Goal: Information Seeking & Learning: Learn about a topic

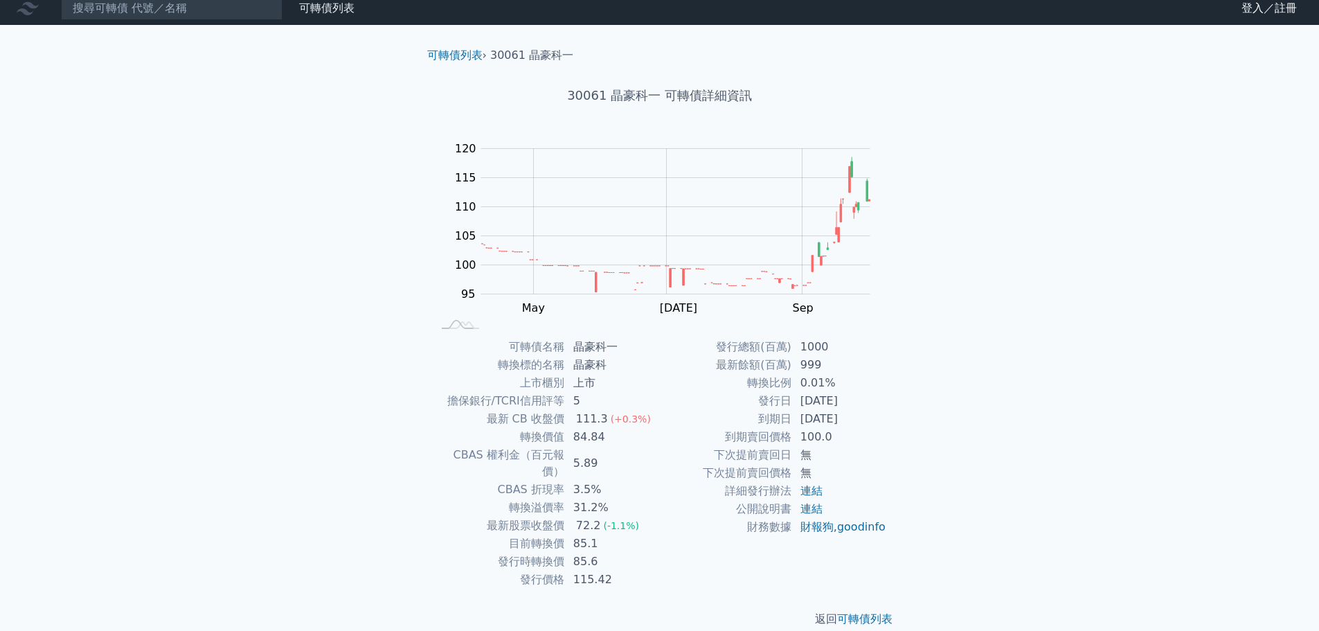
scroll to position [10, 0]
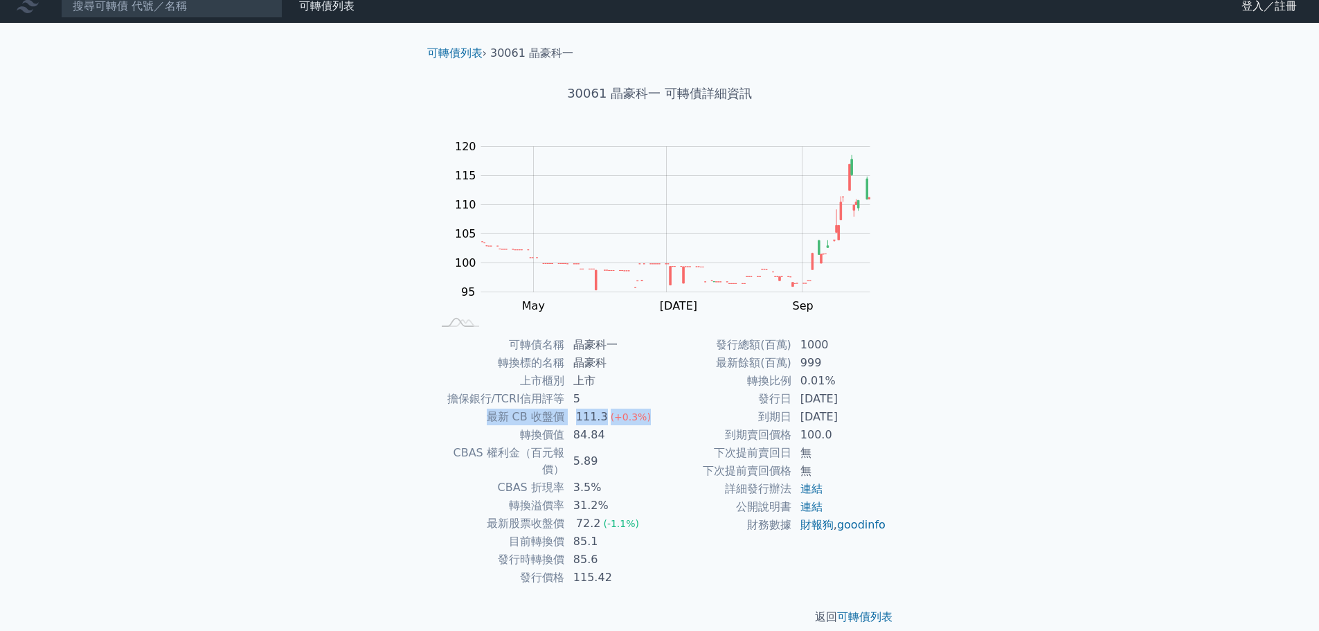
drag, startPoint x: 494, startPoint y: 413, endPoint x: 658, endPoint y: 419, distance: 164.2
click at [658, 419] on tr "最新 CB 收盤價 111.3 (+0.3%)" at bounding box center [546, 417] width 227 height 18
click at [934, 415] on div "可轉債列表 財務數據 可轉債列表 財務數據 登入／註冊 登入／註冊 可轉債列表 › 30061 晶豪科一 30061 晶豪科一 可轉債詳細資訊 Zoom Ou…" at bounding box center [659, 319] width 1319 height 658
drag, startPoint x: 575, startPoint y: 436, endPoint x: 611, endPoint y: 433, distance: 36.2
click at [611, 433] on td "84.84" at bounding box center [612, 435] width 95 height 18
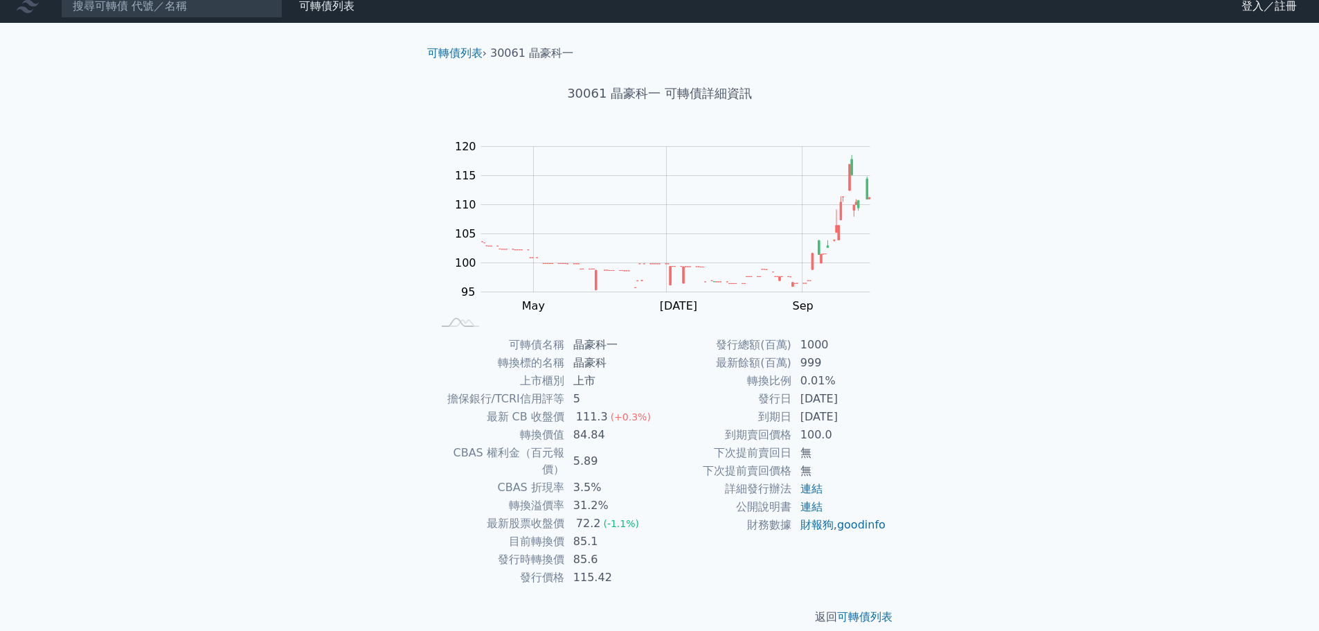
click at [433, 550] on td "發行時轉換價" at bounding box center [499, 559] width 132 height 18
drag, startPoint x: 499, startPoint y: 543, endPoint x: 615, endPoint y: 538, distance: 116.4
click at [615, 550] on tr "發行時轉換價 85.6" at bounding box center [546, 559] width 227 height 18
click at [575, 586] on div "返回 可轉債列表" at bounding box center [659, 616] width 487 height 61
drag, startPoint x: 514, startPoint y: 433, endPoint x: 610, endPoint y: 433, distance: 96.2
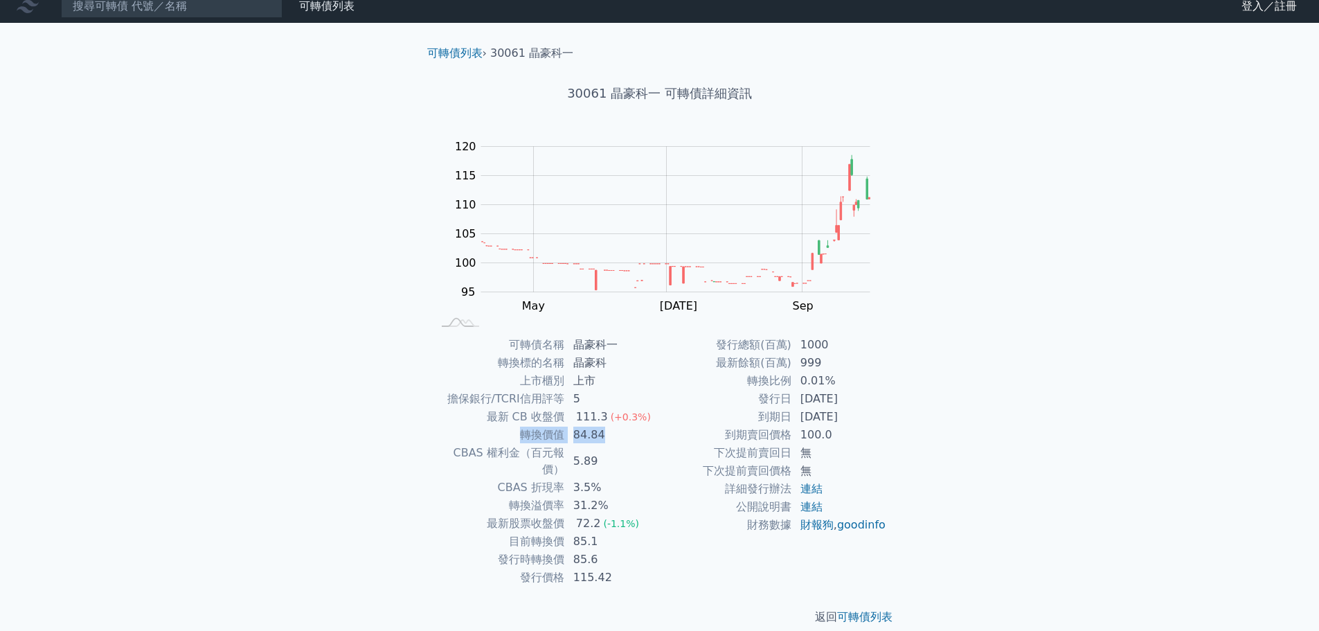
click at [610, 433] on tr "轉換價值 84.84" at bounding box center [546, 435] width 227 height 18
click at [422, 541] on div "可轉債名稱 晶豪科一 轉換標的名稱 晶豪科 上市櫃別 上市 擔保銀行/TCRI信用評等 5 最新 CB 收盤價 111.3 (+0.3%) 轉換價值 84.8…" at bounding box center [659, 461] width 487 height 251
drag, startPoint x: 507, startPoint y: 522, endPoint x: 598, endPoint y: 525, distance: 91.5
click at [598, 532] on tr "目前轉換價 85.1" at bounding box center [546, 541] width 227 height 18
click at [435, 514] on td "最新股票收盤價" at bounding box center [499, 523] width 132 height 18
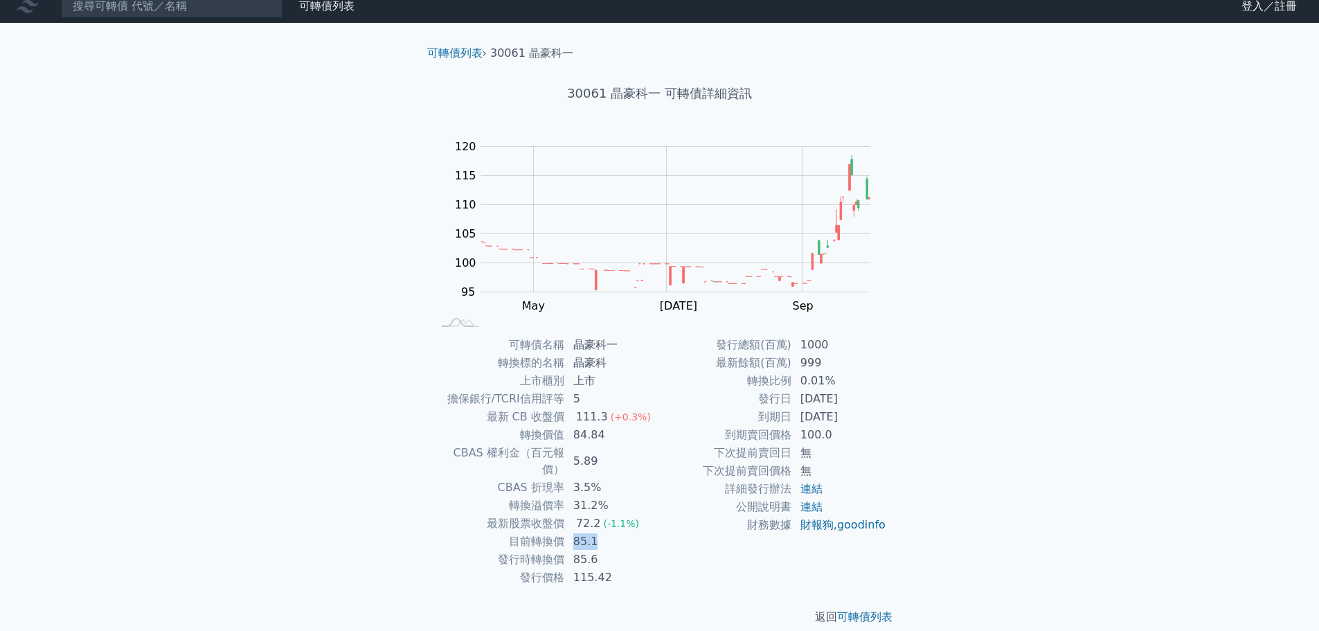
drag, startPoint x: 572, startPoint y: 525, endPoint x: 594, endPoint y: 526, distance: 22.2
click at [594, 532] on td "85.1" at bounding box center [612, 541] width 95 height 18
click at [575, 550] on td "85.6" at bounding box center [612, 559] width 95 height 18
drag, startPoint x: 572, startPoint y: 543, endPoint x: 604, endPoint y: 541, distance: 31.9
click at [604, 550] on td "85.6" at bounding box center [612, 559] width 95 height 18
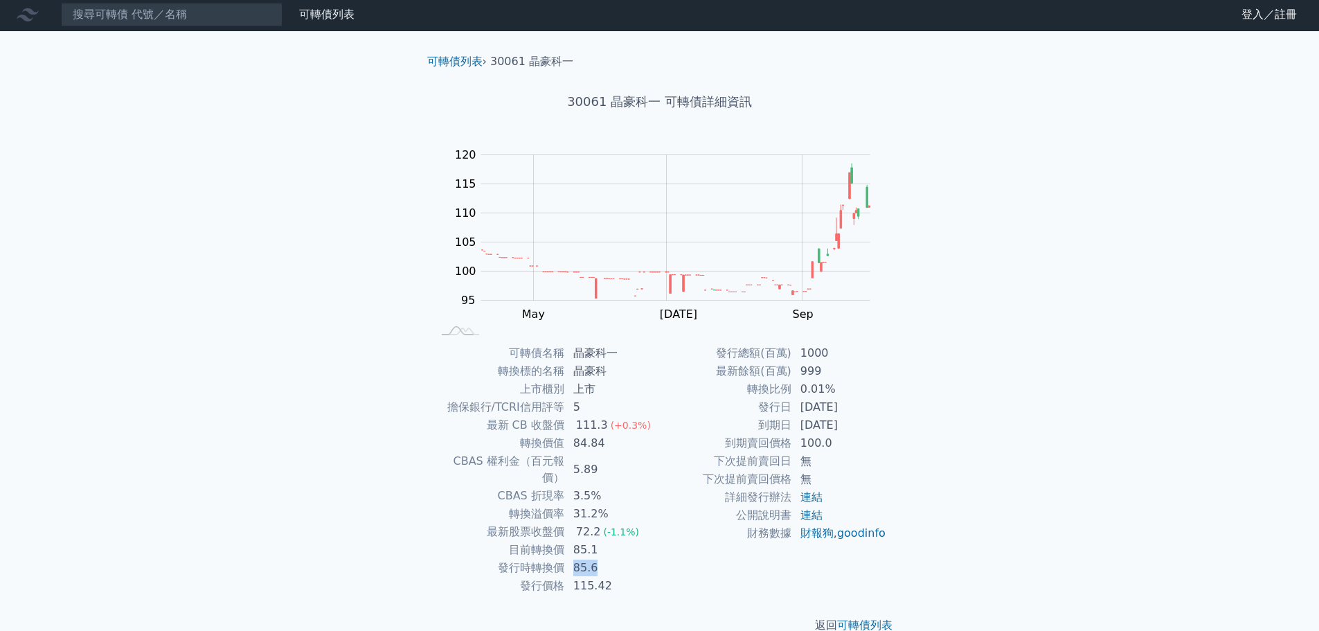
scroll to position [0, 0]
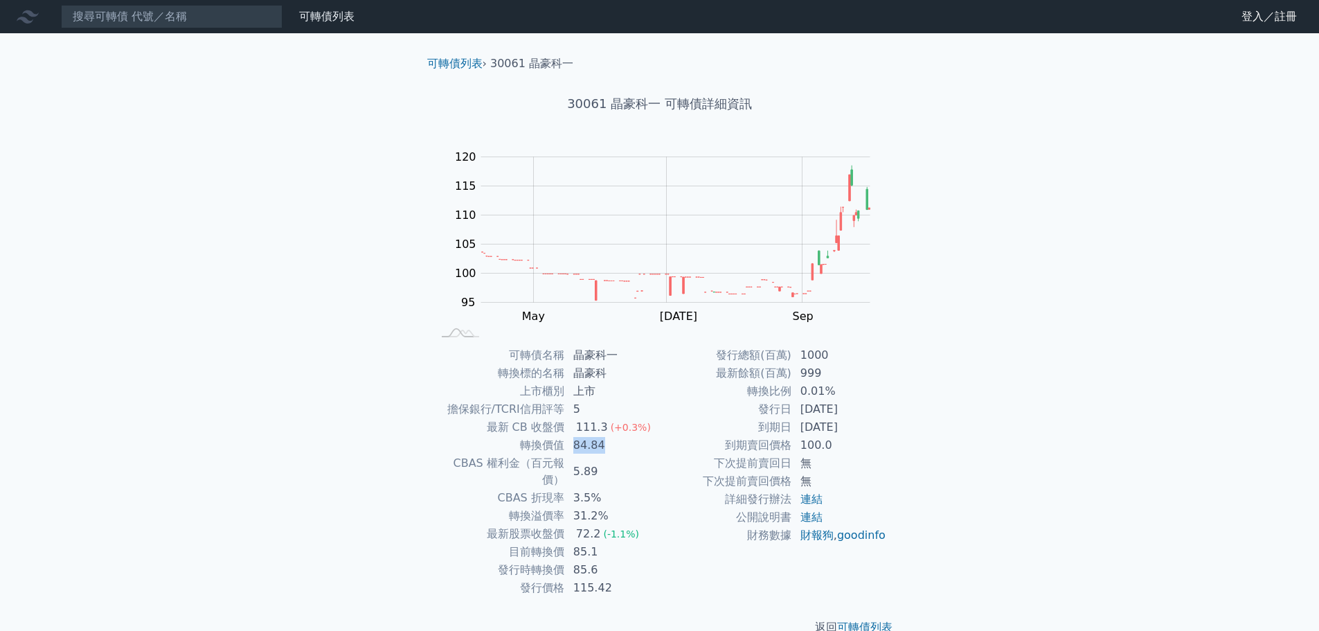
drag, startPoint x: 576, startPoint y: 447, endPoint x: 631, endPoint y: 445, distance: 54.7
click at [631, 445] on td "84.84" at bounding box center [612, 445] width 95 height 18
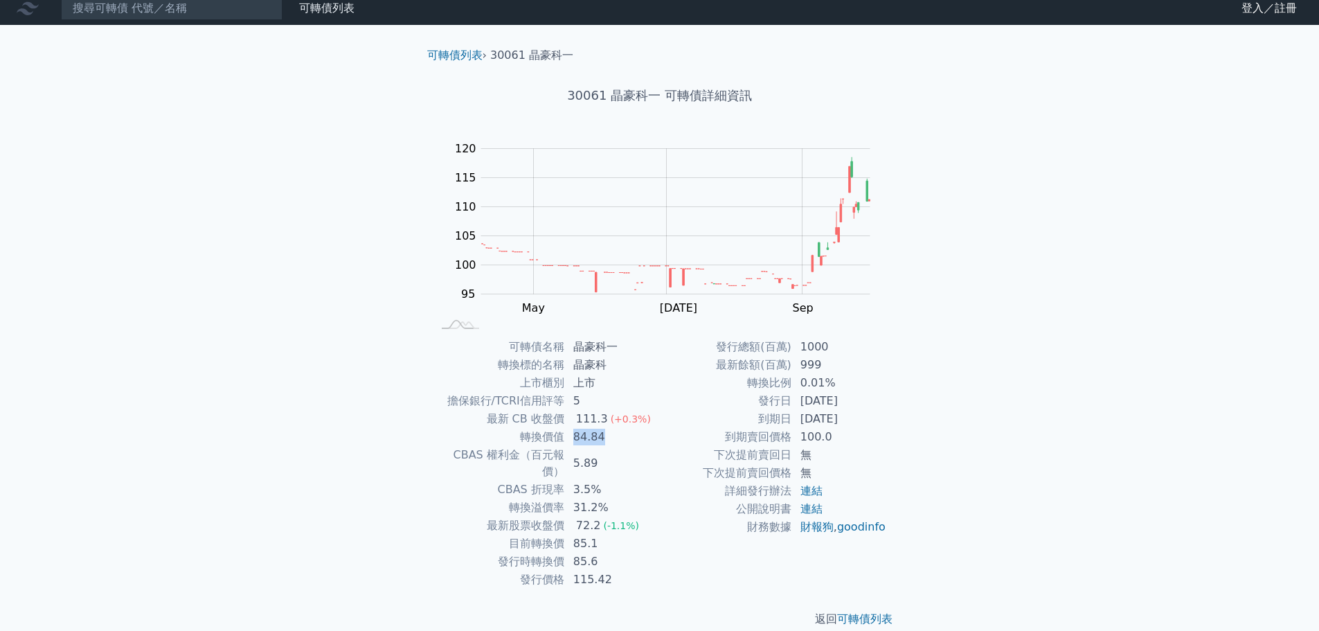
scroll to position [10, 0]
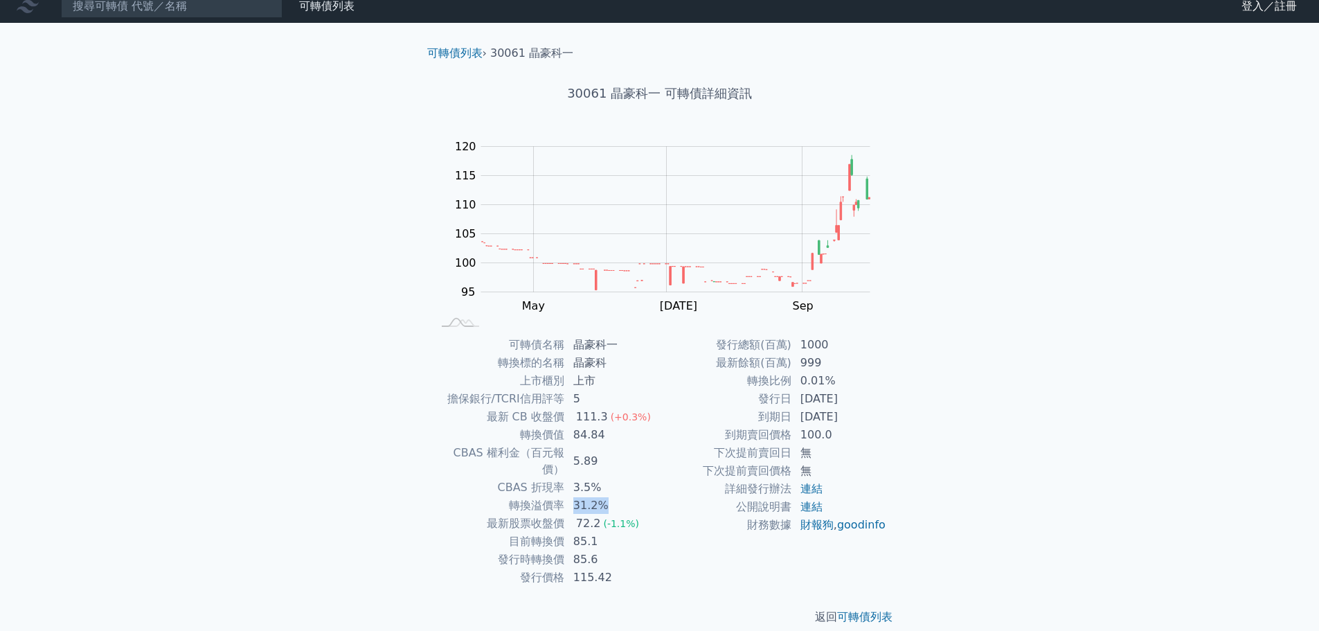
drag, startPoint x: 566, startPoint y: 489, endPoint x: 640, endPoint y: 488, distance: 74.8
click at [640, 496] on td "31.2%" at bounding box center [612, 505] width 95 height 18
drag, startPoint x: 710, startPoint y: 343, endPoint x: 894, endPoint y: 332, distance: 185.2
click at [894, 332] on div "可轉債列表 › 30061 晶豪科一 30061 晶豪科一 可轉債詳細資訊 Zoom Out 100 85 90 95 100 105 110 115 120…" at bounding box center [659, 335] width 487 height 624
click at [961, 345] on div "可轉債列表 財務數據 可轉債列表 財務數據 登入／註冊 登入／註冊 可轉債列表 › 30061 晶豪科一 30061 晶豪科一 可轉債詳細資訊 Zoom Ou…" at bounding box center [659, 319] width 1319 height 658
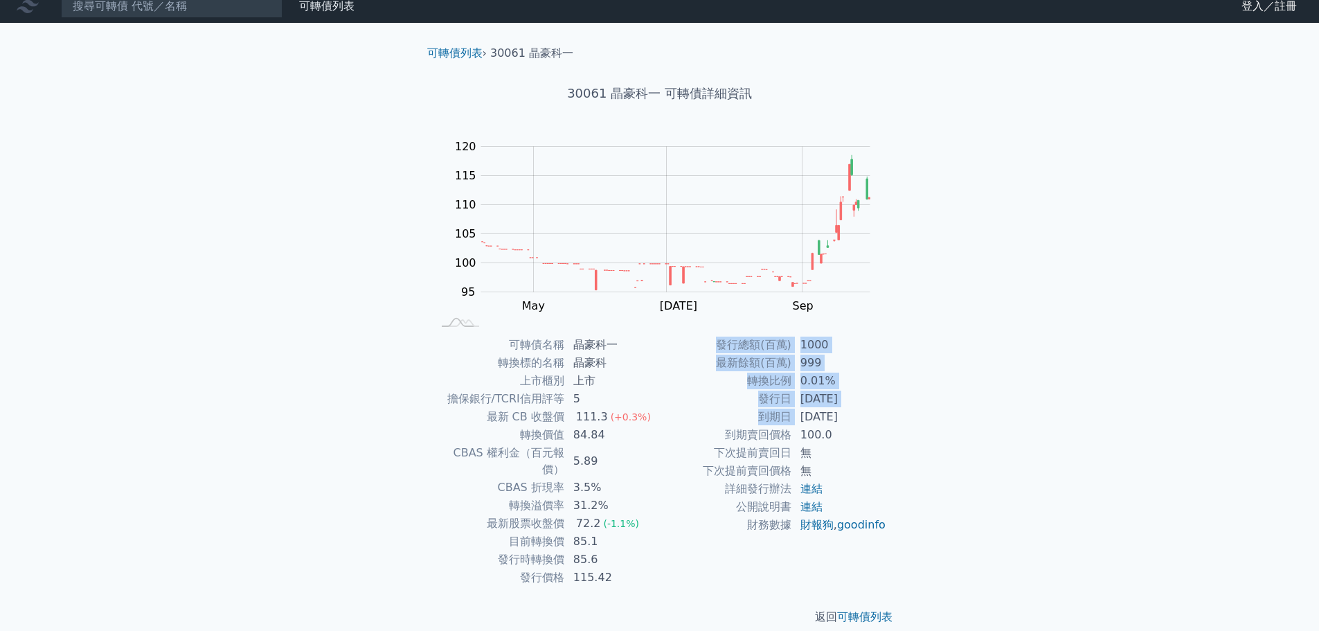
drag, startPoint x: 800, startPoint y: 420, endPoint x: 897, endPoint y: 416, distance: 97.7
click at [897, 416] on div "可轉債名稱 晶豪科一 轉換標的名稱 晶豪科 上市櫃別 上市 擔保銀行/TCRI信用評等 5 最新 CB 收盤價 111.3 (+0.3%) 轉換價值 84.8…" at bounding box center [659, 461] width 487 height 251
click at [903, 442] on div "可轉債名稱 晶豪科一 轉換標的名稱 晶豪科 上市櫃別 上市 擔保銀行/TCRI信用評等 5 最新 CB 收盤價 111.3 (+0.3%) 轉換價值 84.8…" at bounding box center [659, 461] width 487 height 251
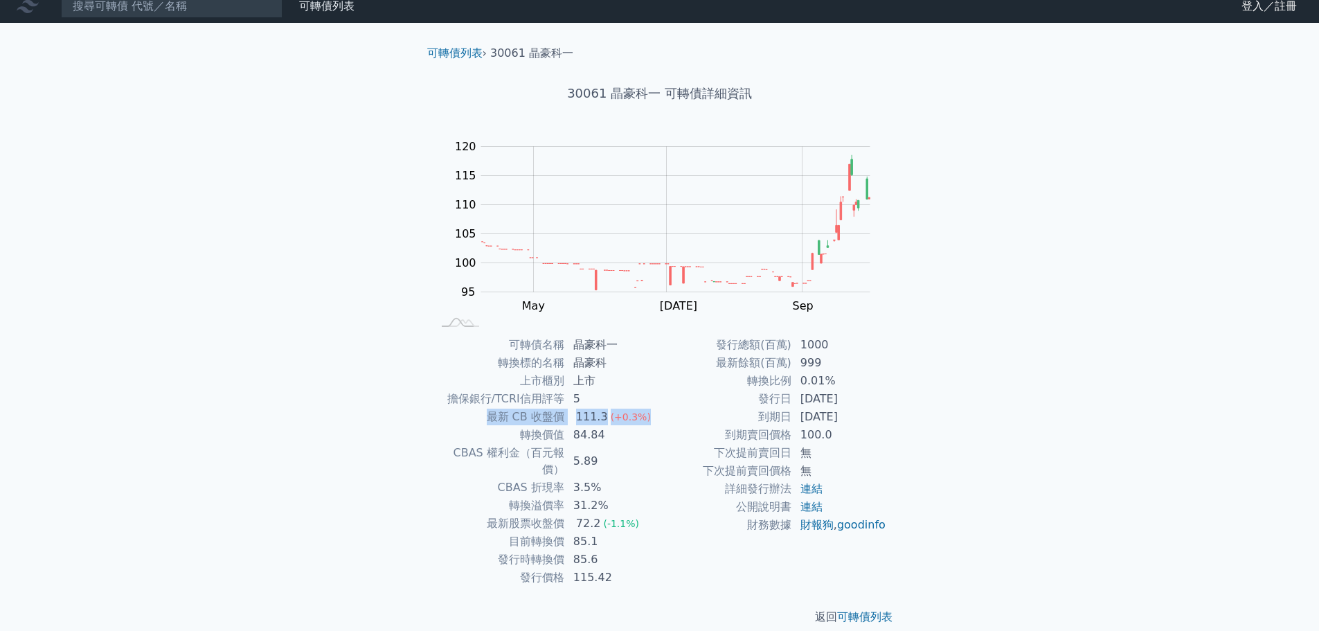
drag, startPoint x: 532, startPoint y: 415, endPoint x: 653, endPoint y: 411, distance: 120.5
click at [653, 411] on tr "最新 CB 收盤價 111.3 (+0.3%)" at bounding box center [546, 417] width 227 height 18
drag, startPoint x: 522, startPoint y: 435, endPoint x: 620, endPoint y: 435, distance: 98.3
click at [620, 435] on tr "轉換價值 84.84" at bounding box center [546, 435] width 227 height 18
click at [629, 478] on td "3.5%" at bounding box center [612, 487] width 95 height 18
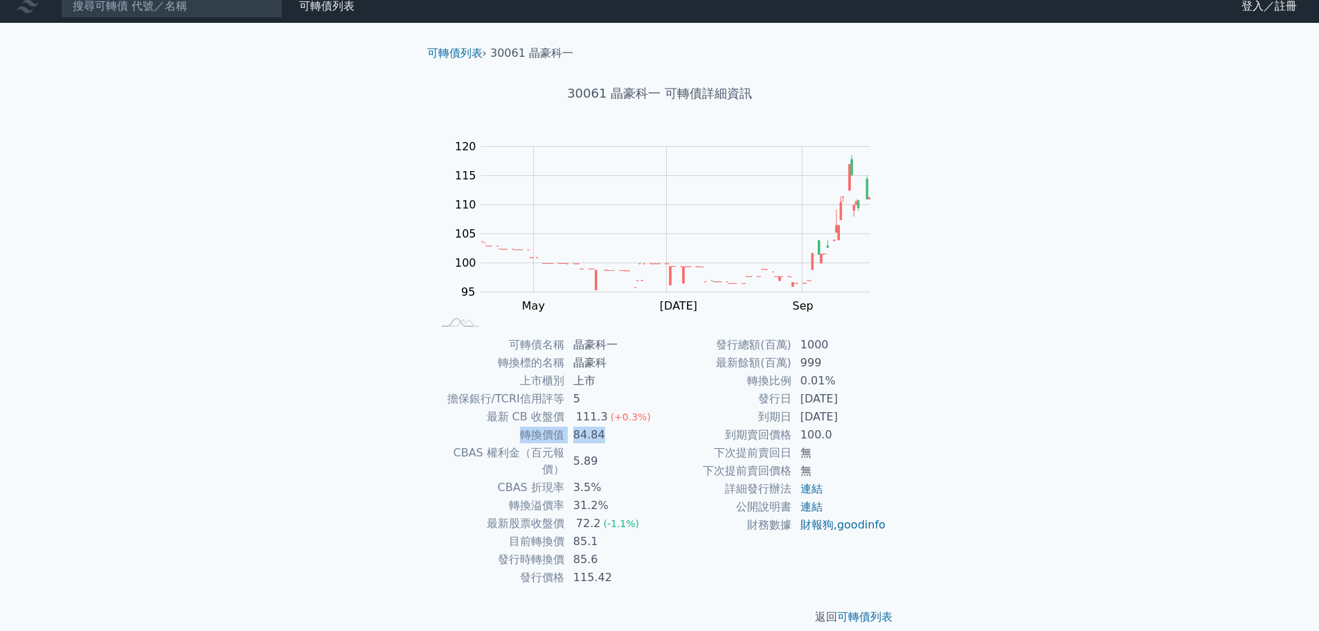
drag, startPoint x: 515, startPoint y: 437, endPoint x: 634, endPoint y: 433, distance: 119.2
click at [634, 433] on tr "轉換價值 84.84" at bounding box center [546, 435] width 227 height 18
click at [630, 457] on td "5.89" at bounding box center [612, 461] width 95 height 35
drag, startPoint x: 600, startPoint y: 414, endPoint x: 647, endPoint y: 413, distance: 46.4
click at [647, 413] on td "111.3 (+0.3%)" at bounding box center [612, 417] width 95 height 18
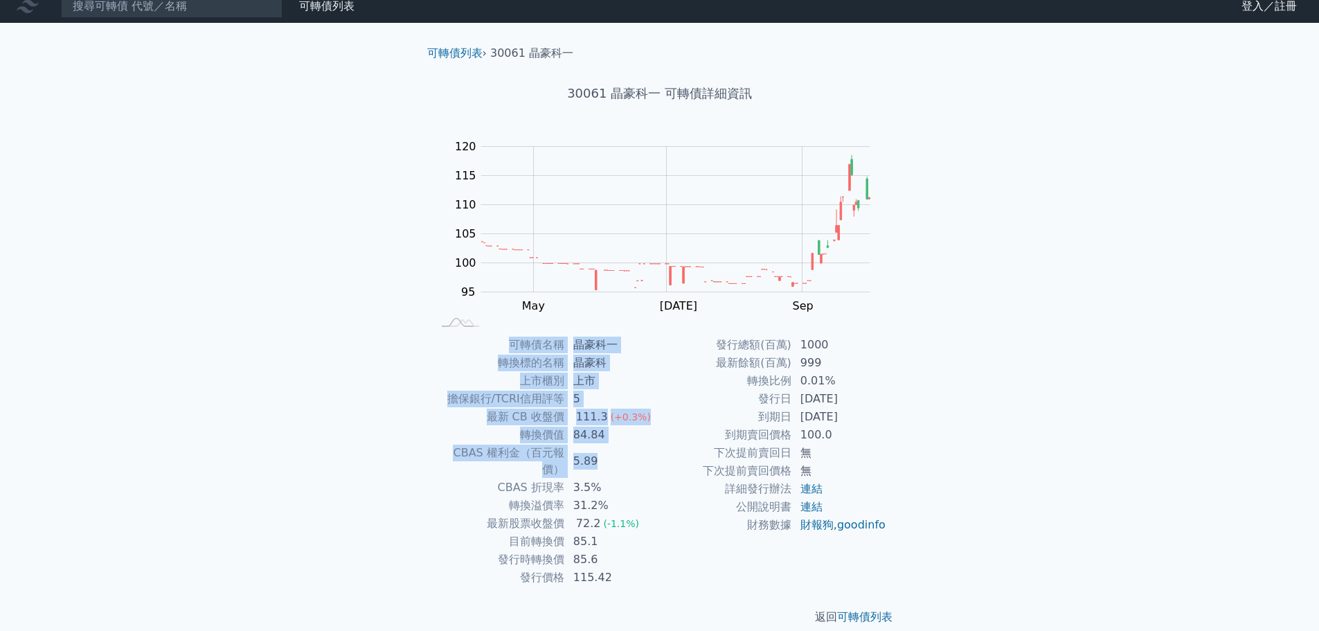
drag, startPoint x: 420, startPoint y: 451, endPoint x: 616, endPoint y: 453, distance: 196.6
click at [616, 453] on div "可轉債名稱 晶豪科一 轉換標的名稱 晶豪科 上市櫃別 上市 擔保銀行/TCRI信用評等 5 最新 CB 收盤價 111.3 (+0.3%) 轉換價值 84.8…" at bounding box center [659, 461] width 487 height 251
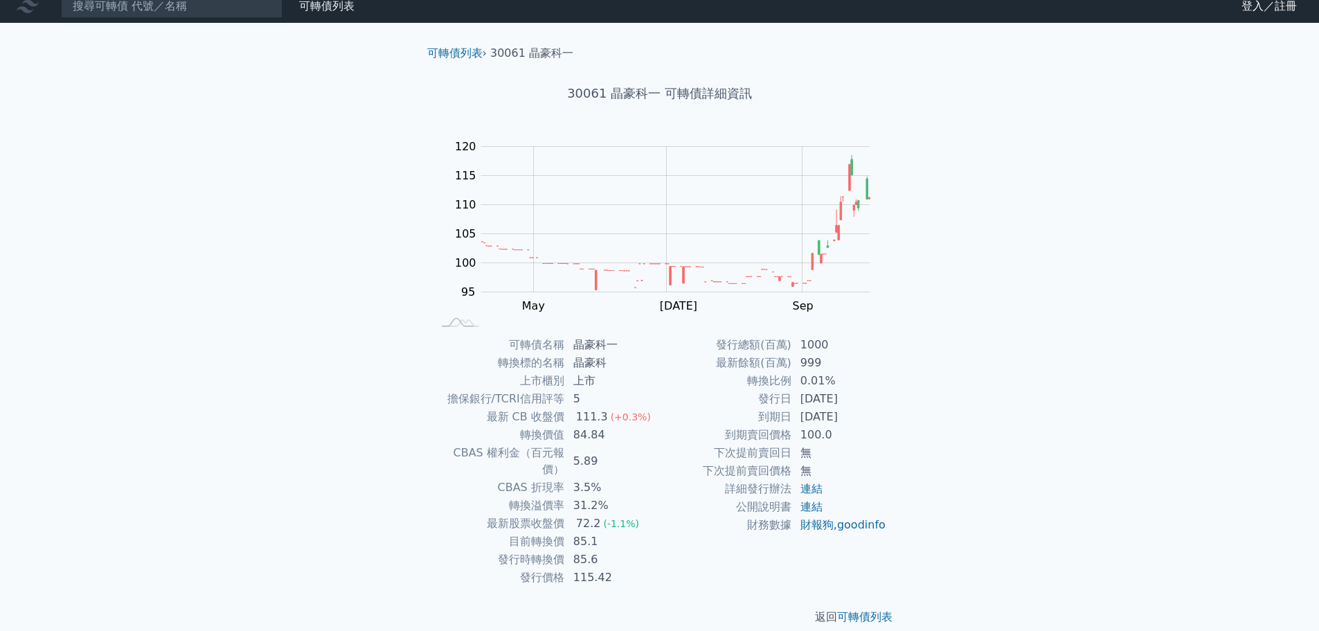
click at [627, 478] on td "3.5%" at bounding box center [612, 487] width 95 height 18
drag, startPoint x: 501, startPoint y: 492, endPoint x: 623, endPoint y: 490, distance: 122.5
click at [623, 496] on tr "轉換溢價率 31.2%" at bounding box center [546, 505] width 227 height 18
drag, startPoint x: 482, startPoint y: 503, endPoint x: 657, endPoint y: 499, distance: 175.2
click at [657, 514] on tr "最新股票收盤價 72.2 (-1.1%)" at bounding box center [546, 523] width 227 height 18
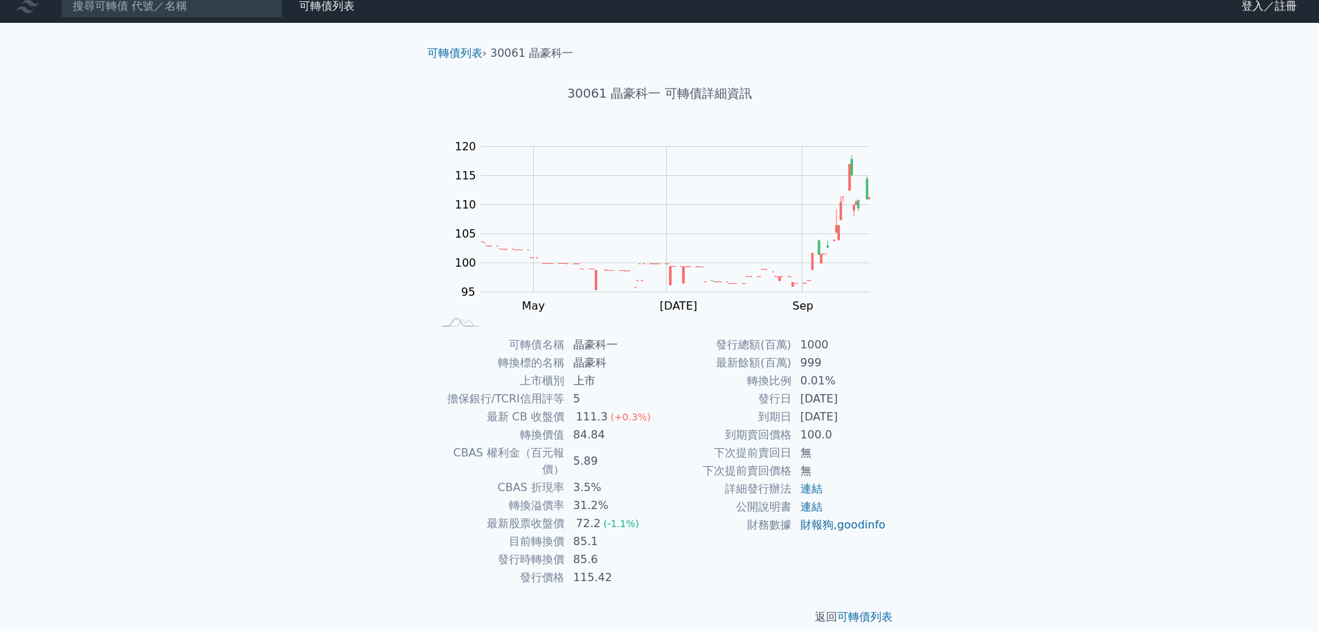
click at [671, 534] on td "財務數據" at bounding box center [726, 525] width 132 height 18
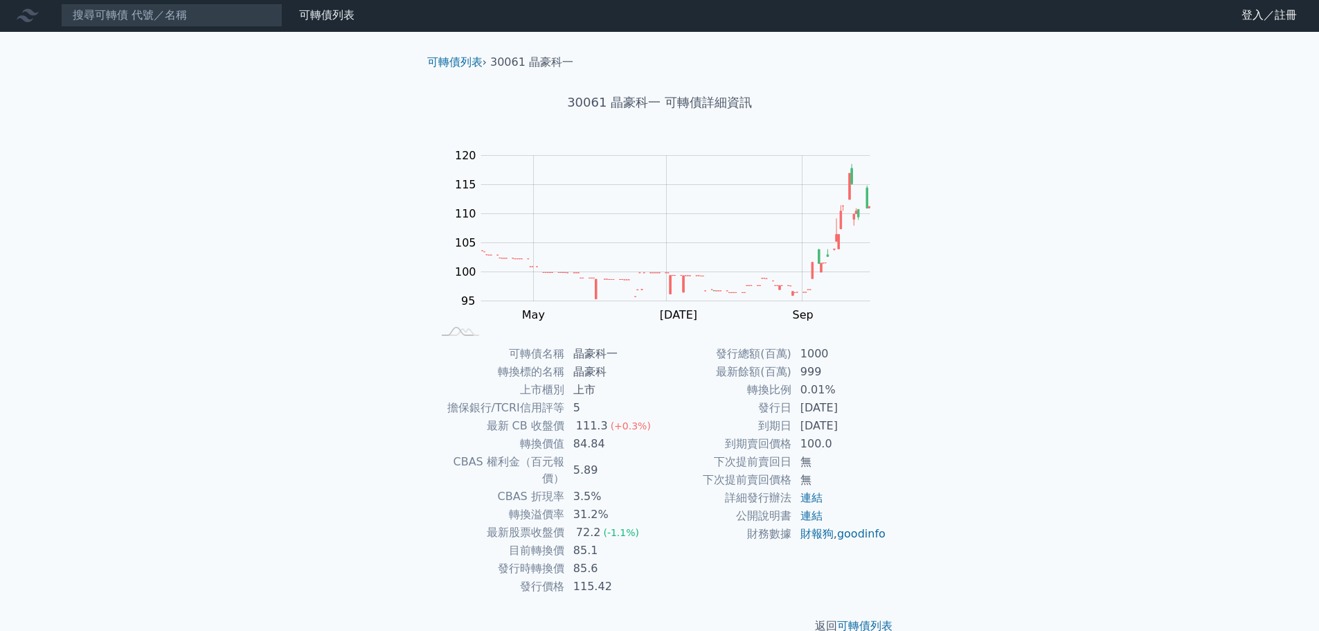
scroll to position [0, 0]
